Goal: Task Accomplishment & Management: Manage account settings

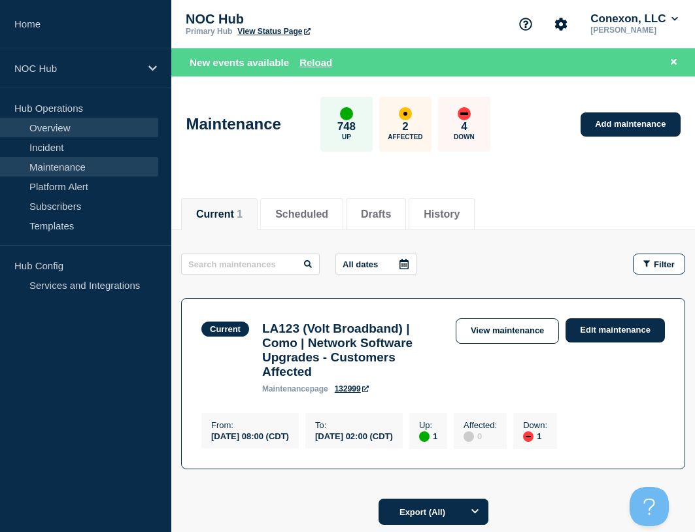
click at [48, 129] on link "Overview" at bounding box center [79, 128] width 158 height 20
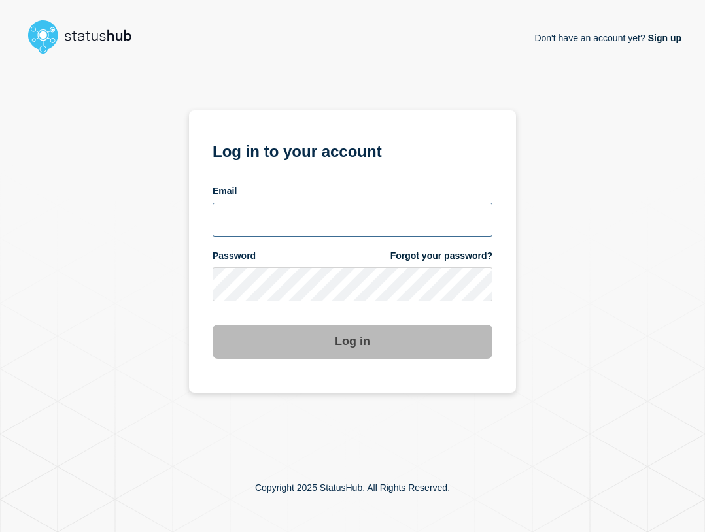
type input "[EMAIL_ADDRESS][PERSON_NAME][DOMAIN_NAME]"
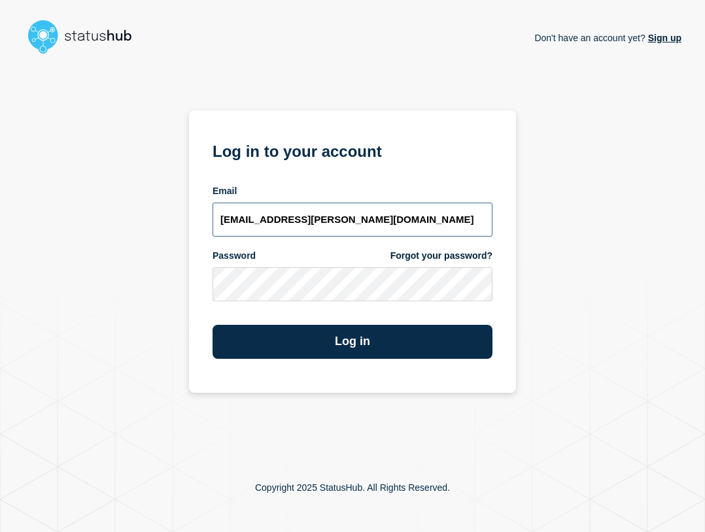
drag, startPoint x: 348, startPoint y: 217, endPoint x: 367, endPoint y: 237, distance: 27.8
click at [347, 217] on input "[EMAIL_ADDRESS][PERSON_NAME][DOMAIN_NAME]" at bounding box center [353, 220] width 280 height 34
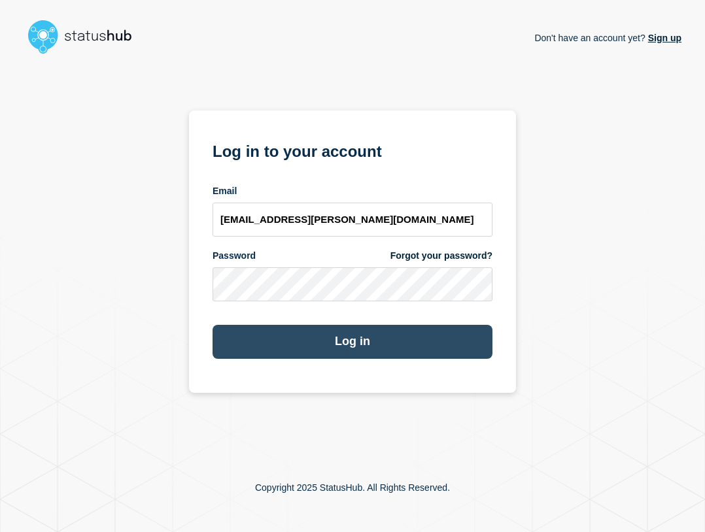
click at [392, 349] on button "Log in" at bounding box center [353, 342] width 280 height 34
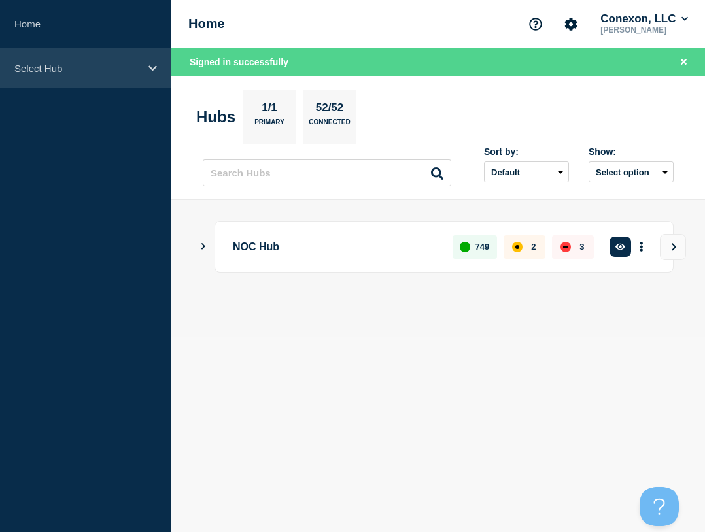
click at [67, 82] on div "Select Hub" at bounding box center [85, 68] width 171 height 40
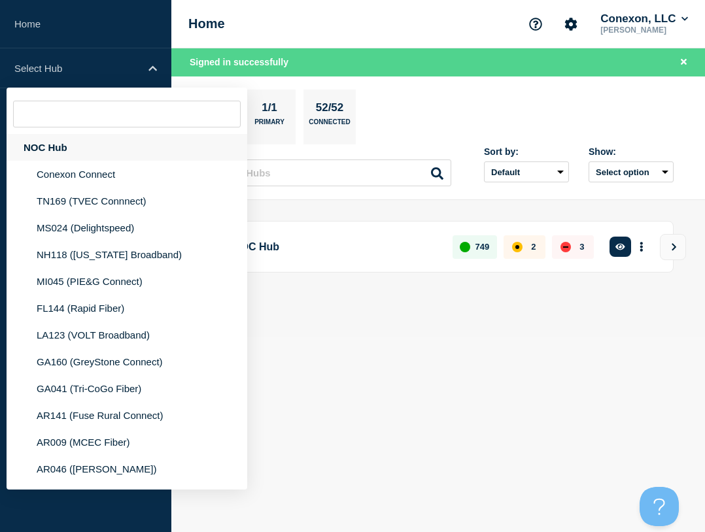
click at [90, 149] on div "NOC Hub" at bounding box center [127, 147] width 241 height 27
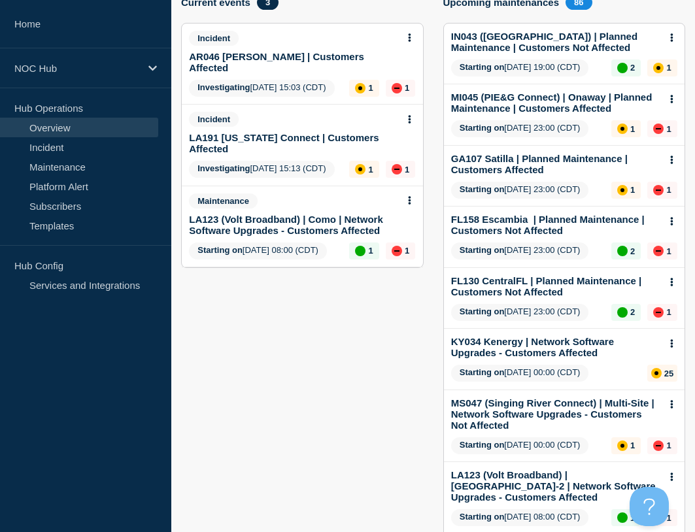
scroll to position [196, 0]
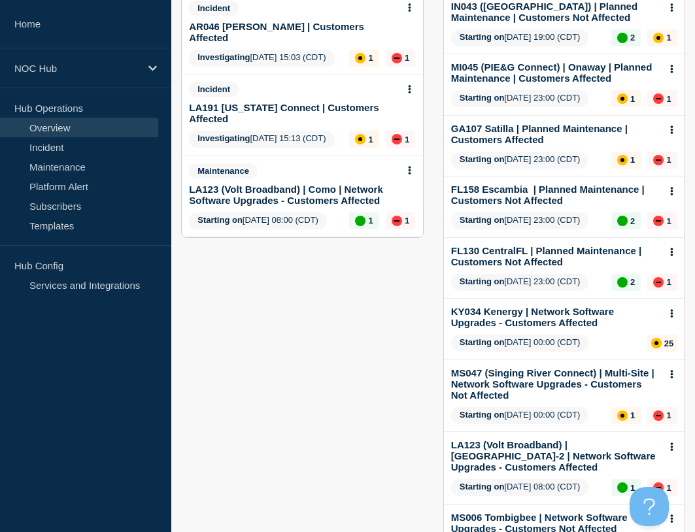
click at [261, 102] on link "LA191 Louisiana Connect | Customers Affected" at bounding box center [293, 113] width 209 height 22
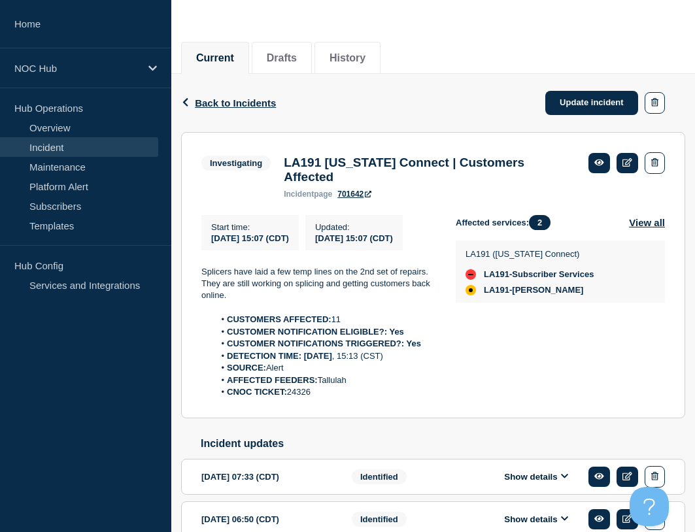
scroll to position [131, 0]
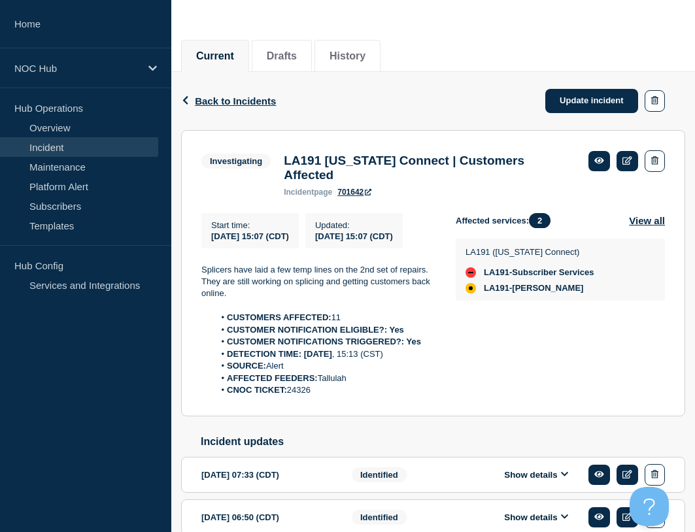
drag, startPoint x: 357, startPoint y: 410, endPoint x: 232, endPoint y: 328, distance: 149.7
click at [232, 328] on div "Splicers have laid a few temp lines on the 2nd set of repairs. They are still w…" at bounding box center [318, 330] width 234 height 133
copy div "CUSTOMERS AFFECTED: 11 CUSTOMER NOTIFICATION ELIGIBLE?: Yes CUSTOMER NOTIFICATI…"
click at [581, 100] on link "Update incident" at bounding box center [592, 101] width 93 height 24
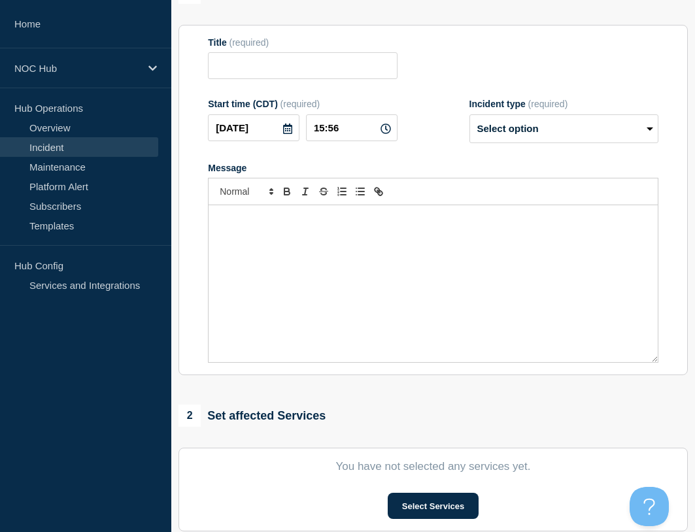
type input "LA191 Louisiana Connect | Customers Affected"
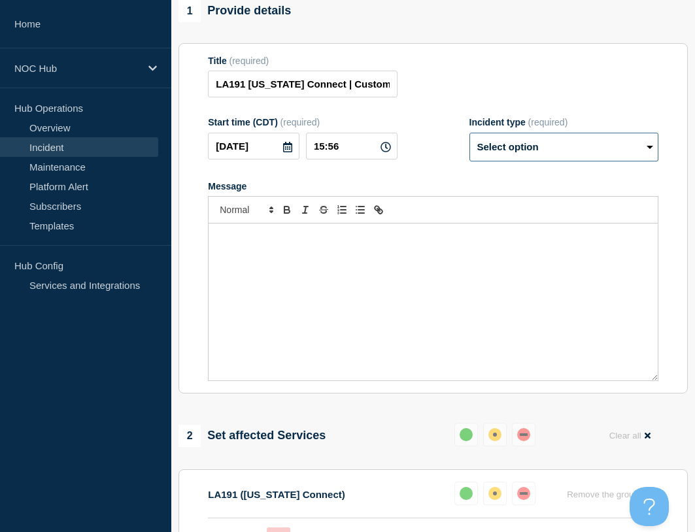
drag, startPoint x: 540, startPoint y: 178, endPoint x: 542, endPoint y: 189, distance: 11.3
click at [541, 162] on select "Select option Investigating Identified Monitoring Resolved" at bounding box center [564, 147] width 189 height 29
select select "resolved"
click at [470, 160] on select "Select option Investigating Identified Monitoring Resolved" at bounding box center [564, 147] width 189 height 29
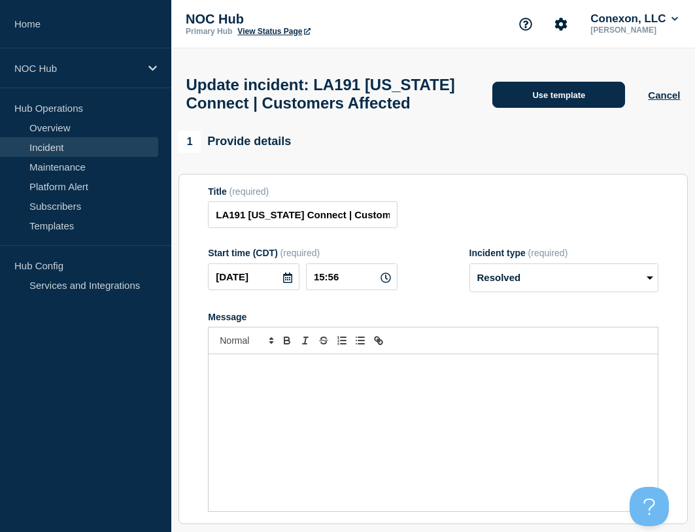
click at [566, 96] on button "Use template" at bounding box center [559, 95] width 133 height 26
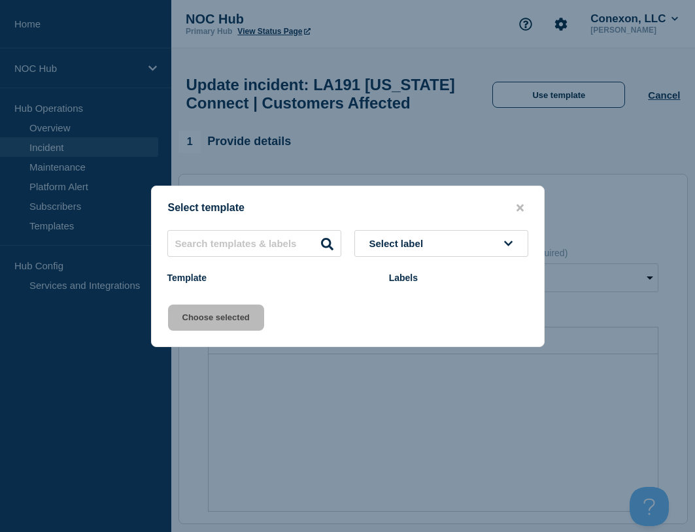
scroll to position [392, 0]
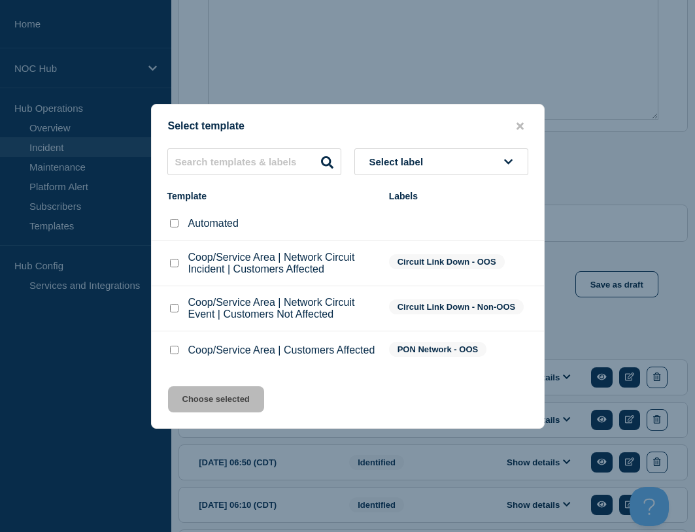
drag, startPoint x: 175, startPoint y: 352, endPoint x: 234, endPoint y: 389, distance: 69.3
click at [175, 352] on input "Coop/Service Area | Customers Affected checkbox" at bounding box center [174, 350] width 9 height 9
checkbox input "true"
click at [221, 397] on button "Choose selected" at bounding box center [216, 400] width 96 height 26
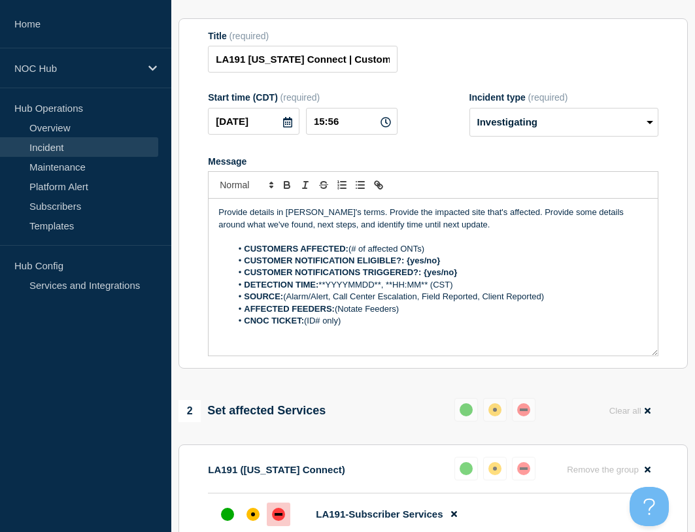
scroll to position [0, 0]
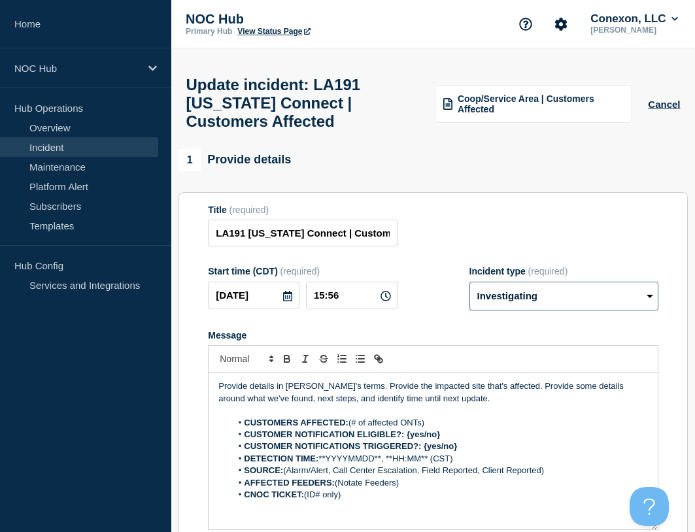
click at [530, 311] on select "Select option Investigating Identified Monitoring Resolved" at bounding box center [564, 296] width 189 height 29
select select "resolved"
click at [470, 291] on select "Select option Investigating Identified Monitoring Resolved" at bounding box center [564, 296] width 189 height 29
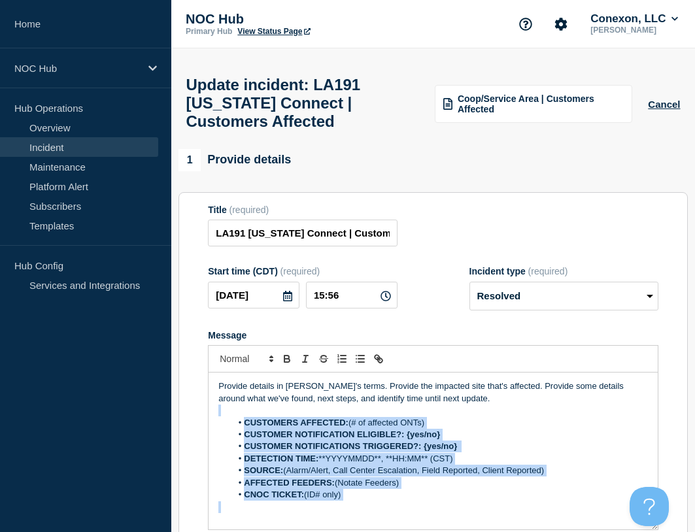
drag, startPoint x: 362, startPoint y: 451, endPoint x: 259, endPoint y: 417, distance: 108.4
click at [243, 426] on div "Provide details in laymen's terms. Provide the impacted site that's affected. P…" at bounding box center [433, 451] width 449 height 157
paste div "Message"
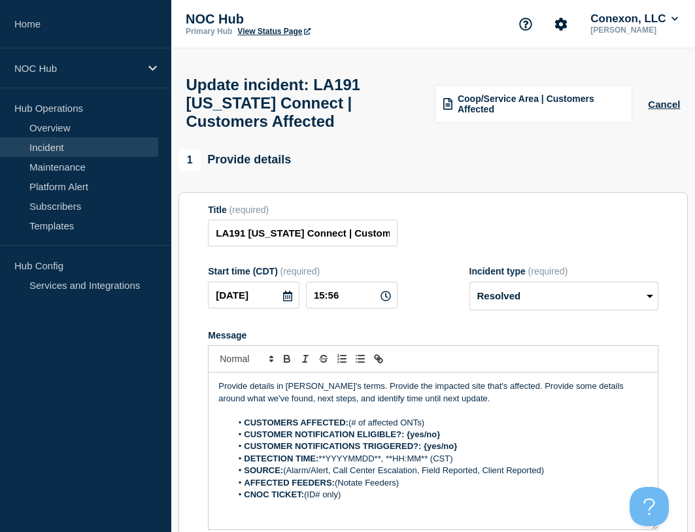
scroll to position [1, 0]
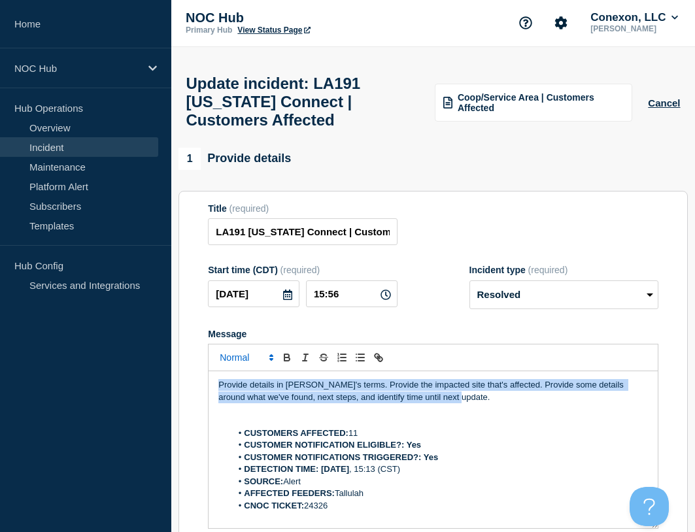
drag, startPoint x: 464, startPoint y: 405, endPoint x: 215, endPoint y: 369, distance: 251.8
click at [215, 370] on div "Provide details in laymen's terms. Provide the impacted site that's affected. P…" at bounding box center [433, 436] width 451 height 185
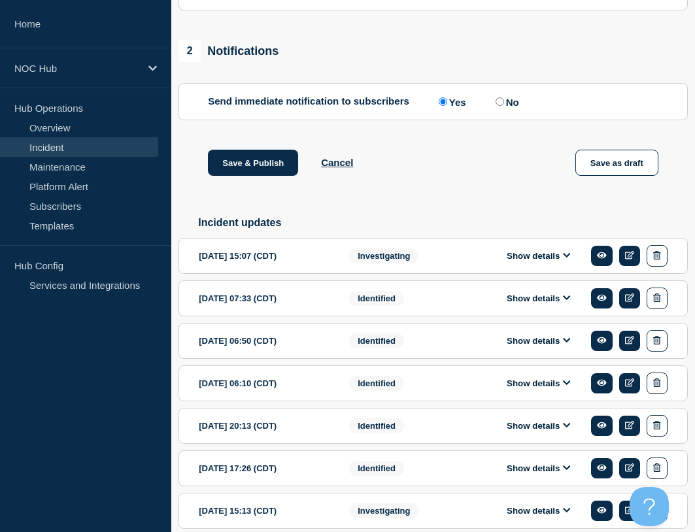
scroll to position [603, 0]
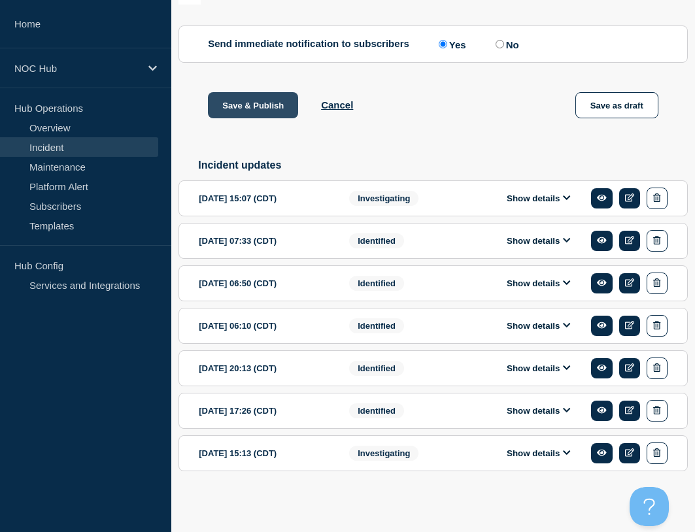
click at [235, 101] on button "Save & Publish" at bounding box center [253, 105] width 90 height 26
